Goal: Task Accomplishment & Management: Use online tool/utility

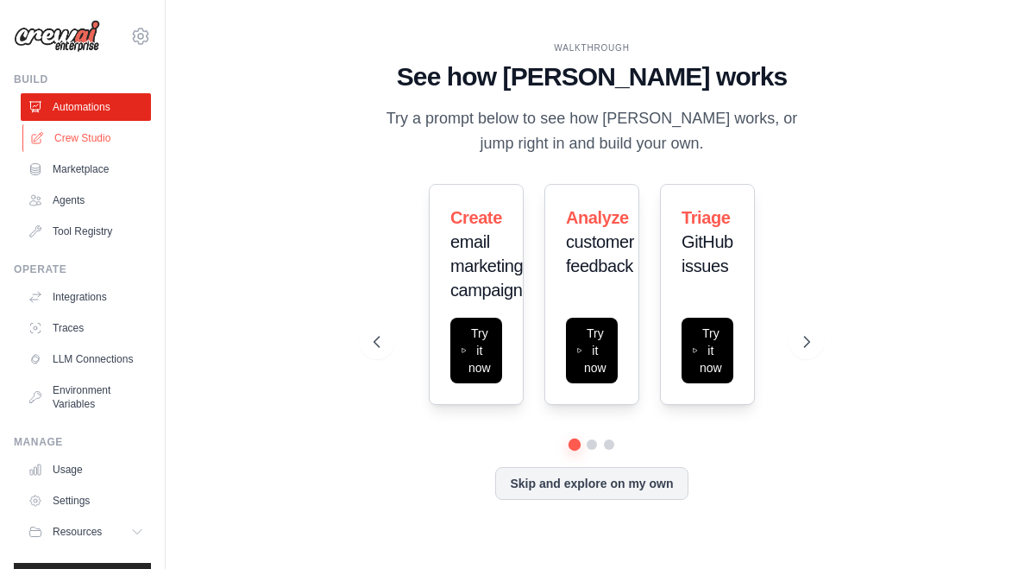
click at [57, 133] on link "Crew Studio" at bounding box center [87, 138] width 130 height 28
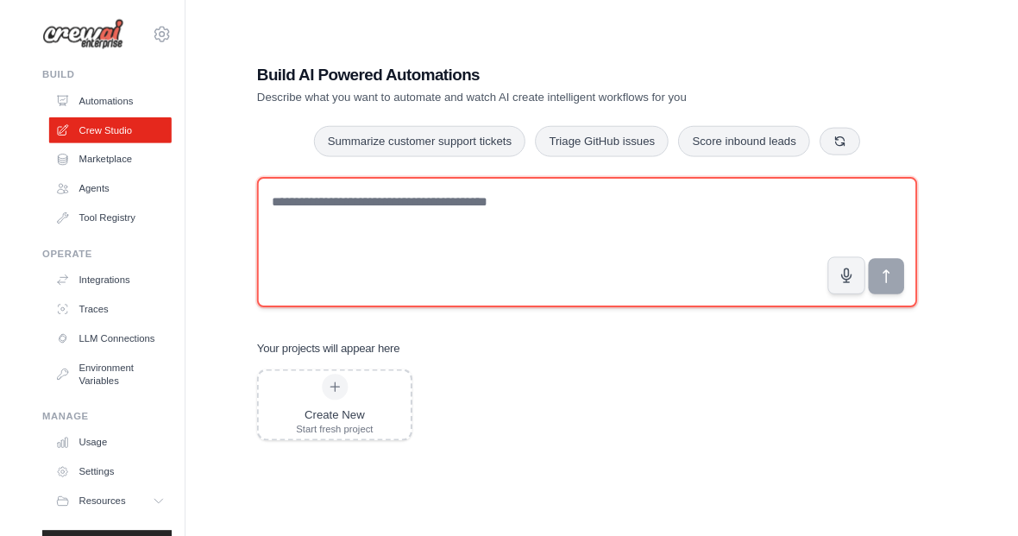
scroll to position [35, 0]
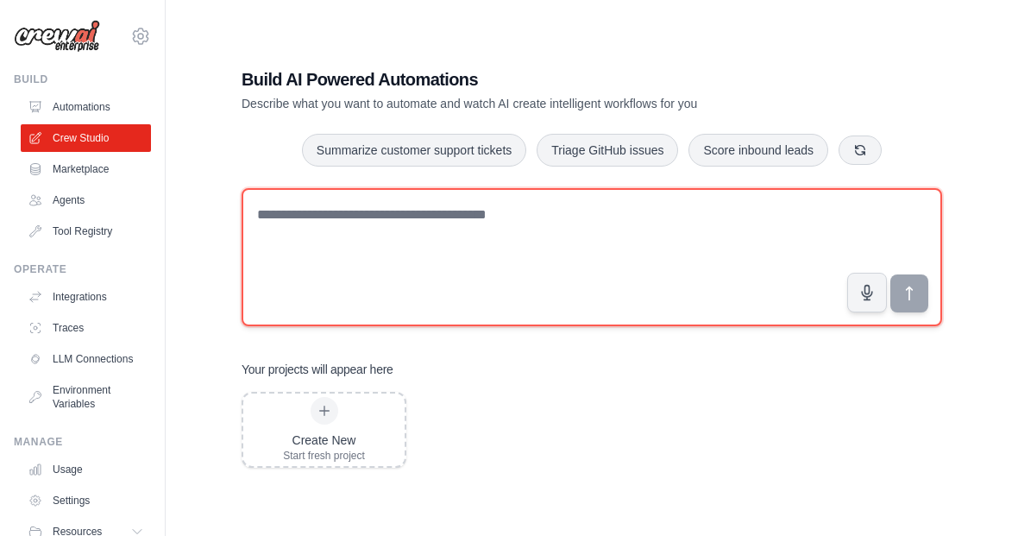
click at [519, 318] on div "Build AI Powered Automations Describe what you want to automate and watch AI cr…" at bounding box center [592, 268] width 742 height 456
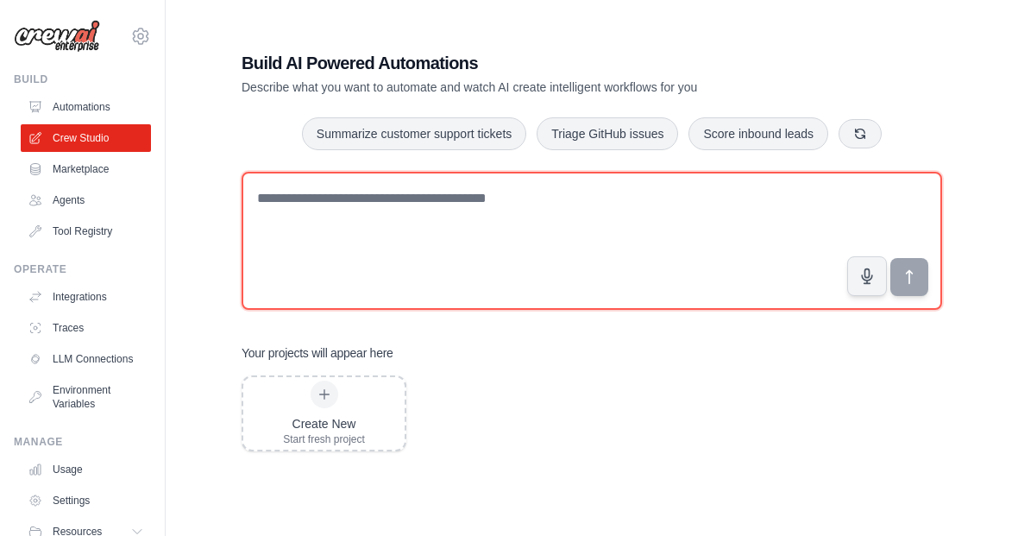
type textarea "*"
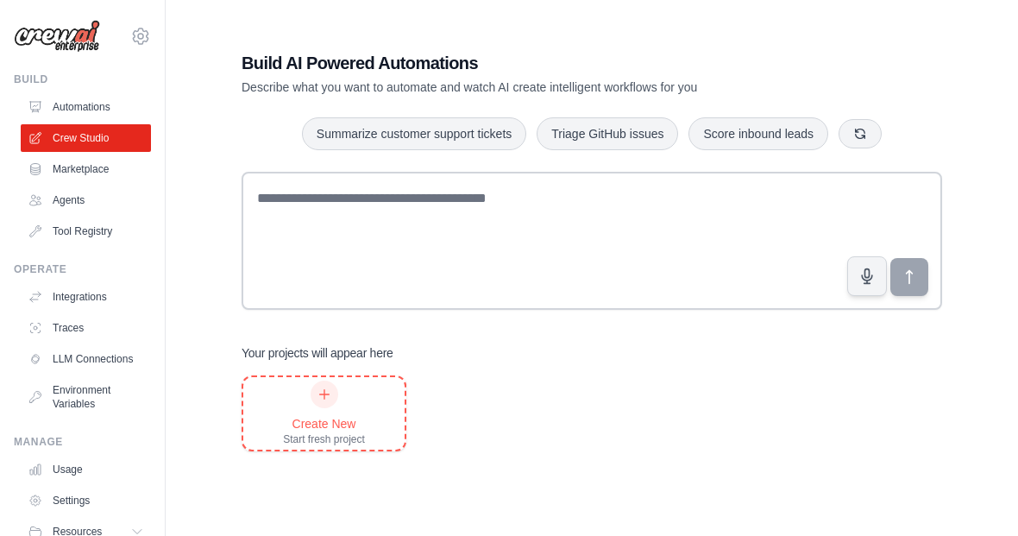
click at [304, 382] on div "Create New Start fresh project" at bounding box center [324, 414] width 82 height 66
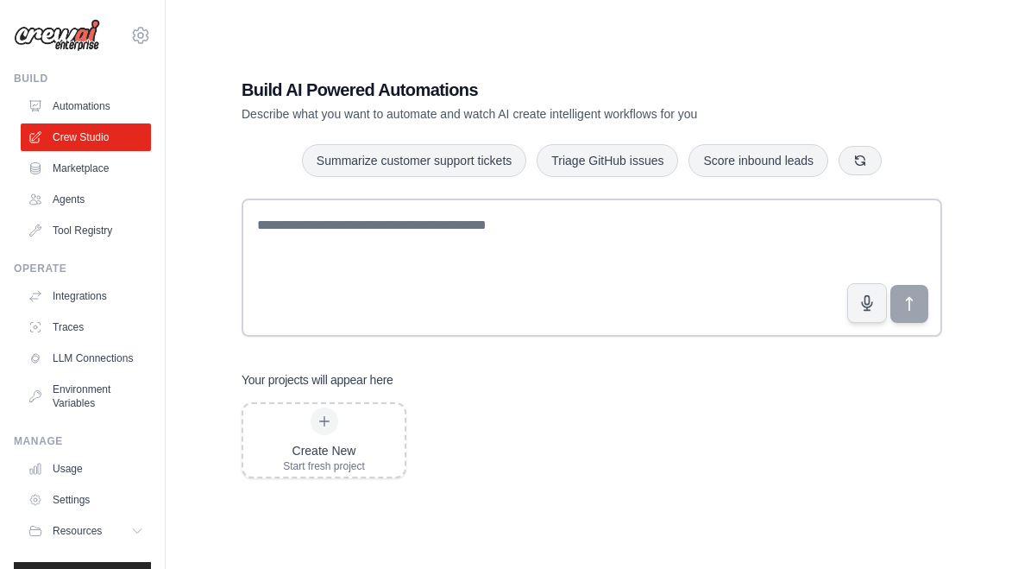
scroll to position [24, 0]
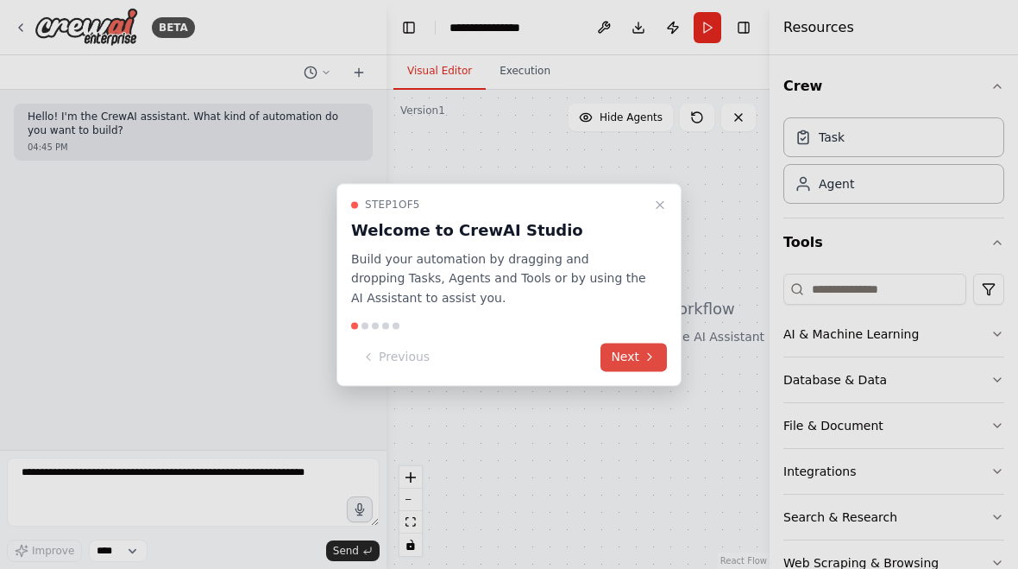
click at [626, 352] on button "Next" at bounding box center [634, 357] width 66 height 28
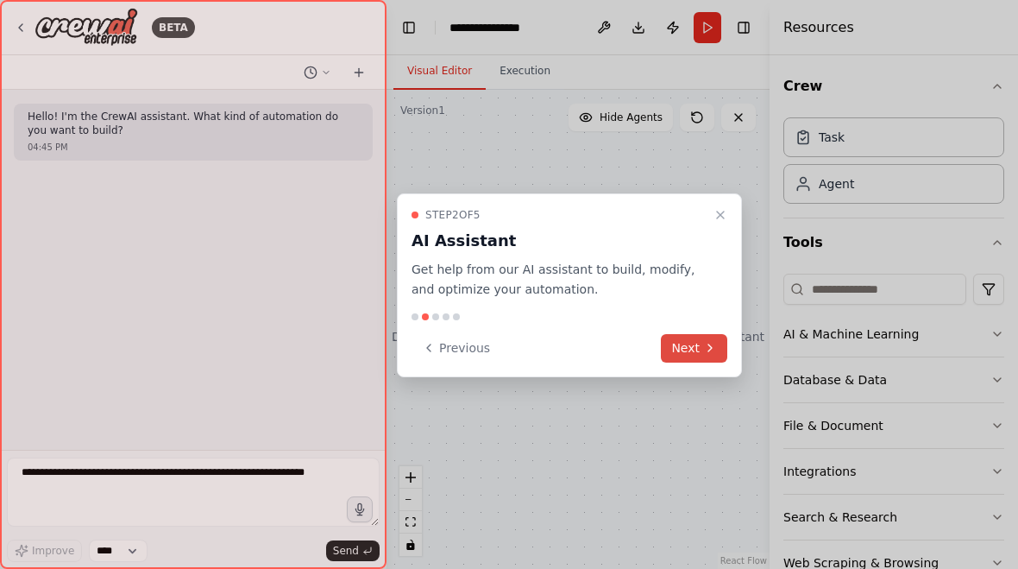
click at [683, 343] on button "Next" at bounding box center [694, 348] width 66 height 28
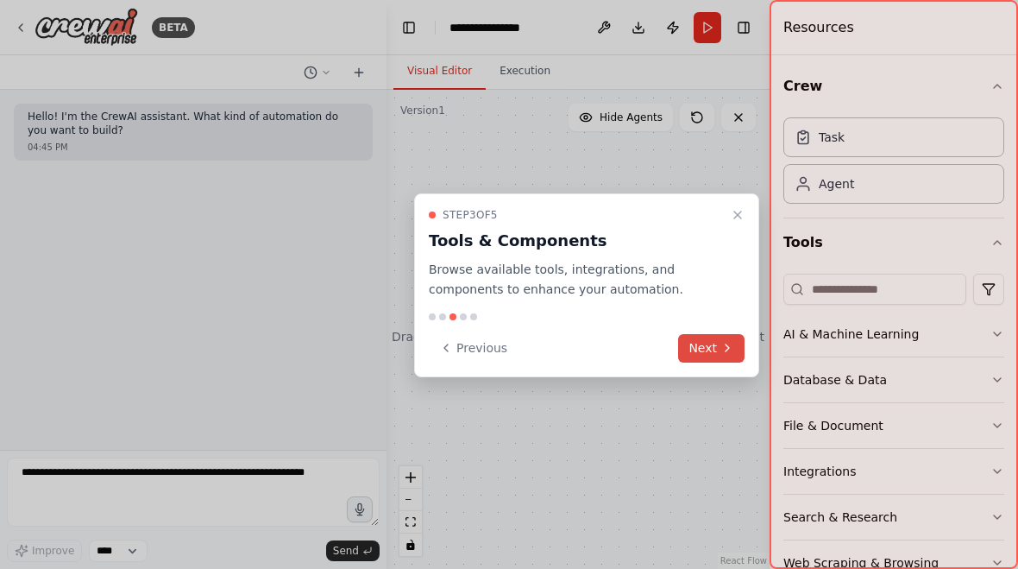
click at [721, 360] on button "Next" at bounding box center [711, 348] width 66 height 28
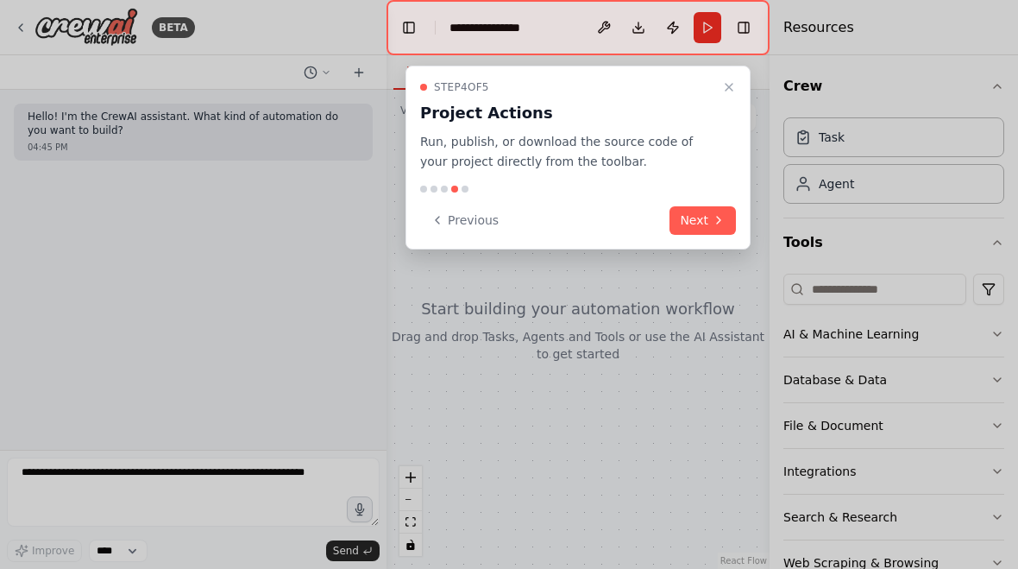
click at [0, 85] on div at bounding box center [509, 284] width 1018 height 569
